Goal: Information Seeking & Learning: Learn about a topic

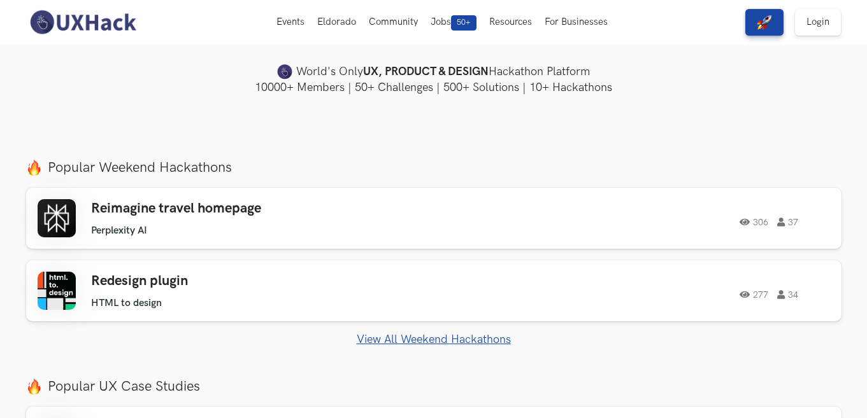
scroll to position [330, 0]
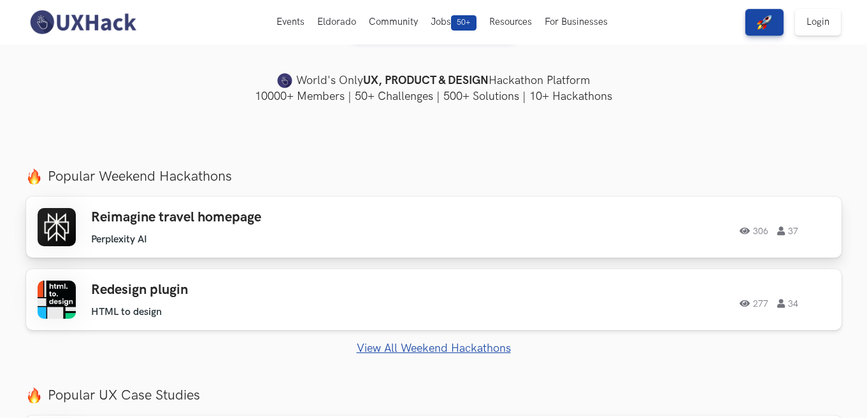
click at [166, 214] on h3 "Reimagine travel homepage" at bounding box center [272, 217] width 362 height 17
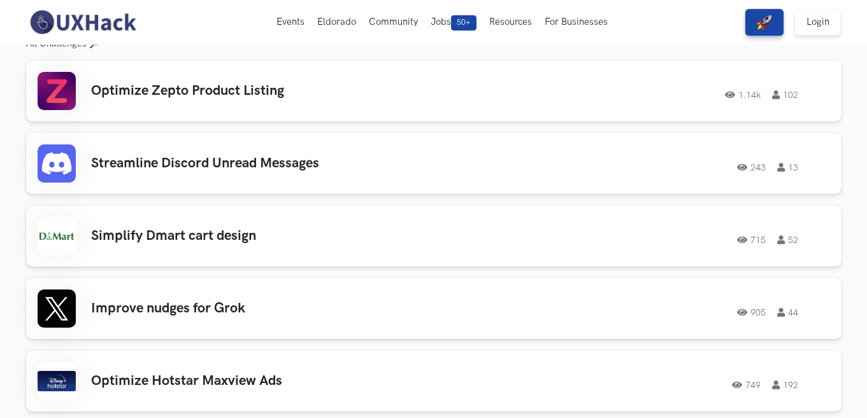
scroll to position [1119, 0]
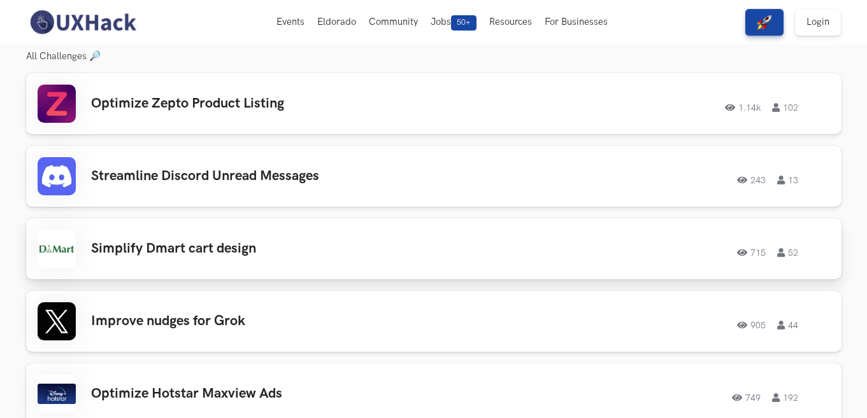
click at [208, 247] on h3 "Simplify Dmart cart design" at bounding box center [272, 249] width 362 height 17
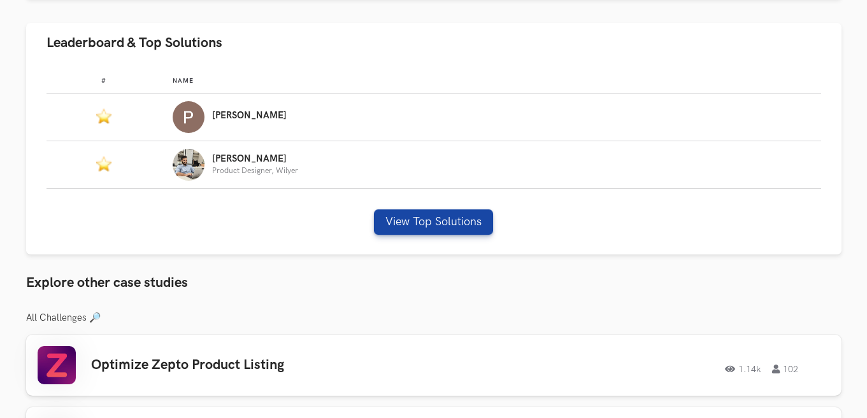
scroll to position [754, 0]
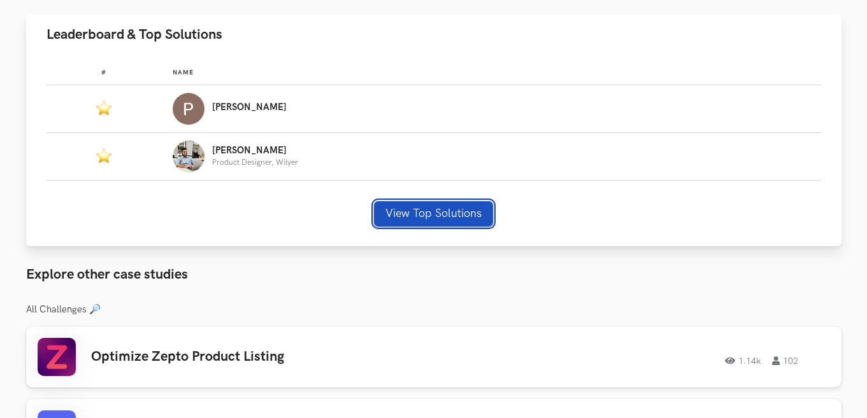
click at [455, 215] on button "View Top Solutions" at bounding box center [433, 213] width 119 height 25
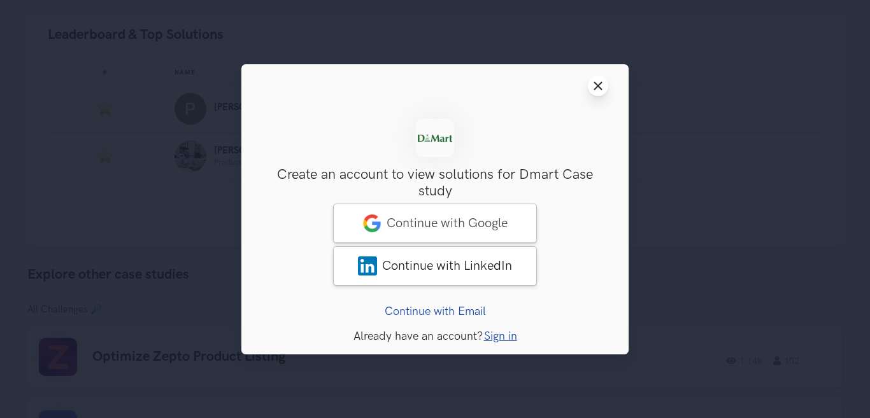
click at [595, 88] on icon "Close modal window" at bounding box center [598, 86] width 10 height 10
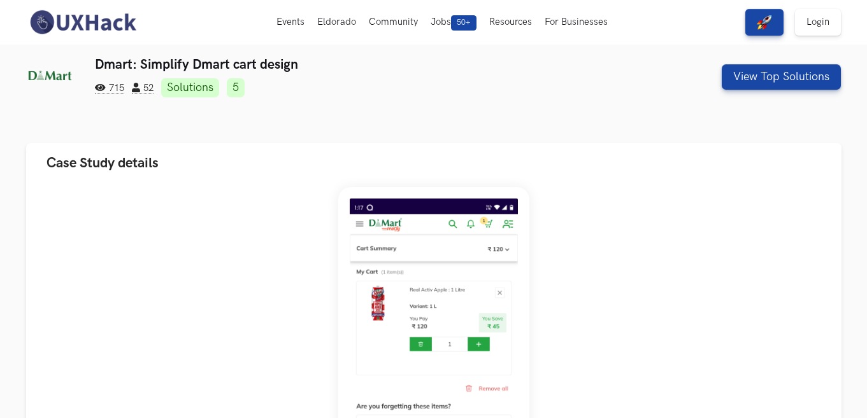
scroll to position [0, 0]
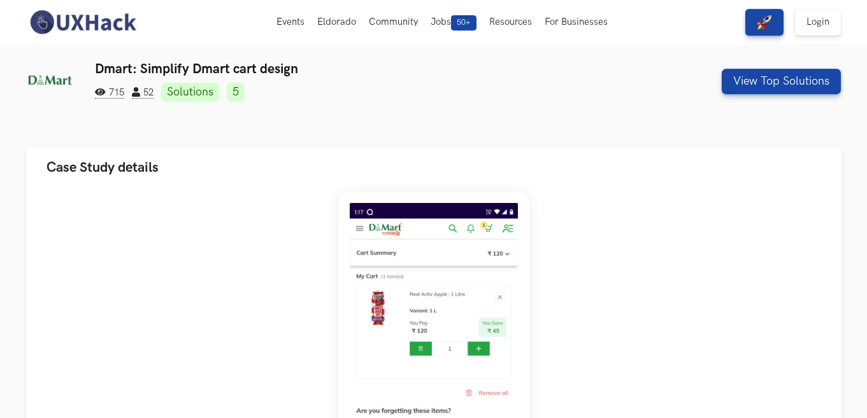
click at [89, 25] on img at bounding box center [82, 22] width 113 height 27
